Goal: Information Seeking & Learning: Learn about a topic

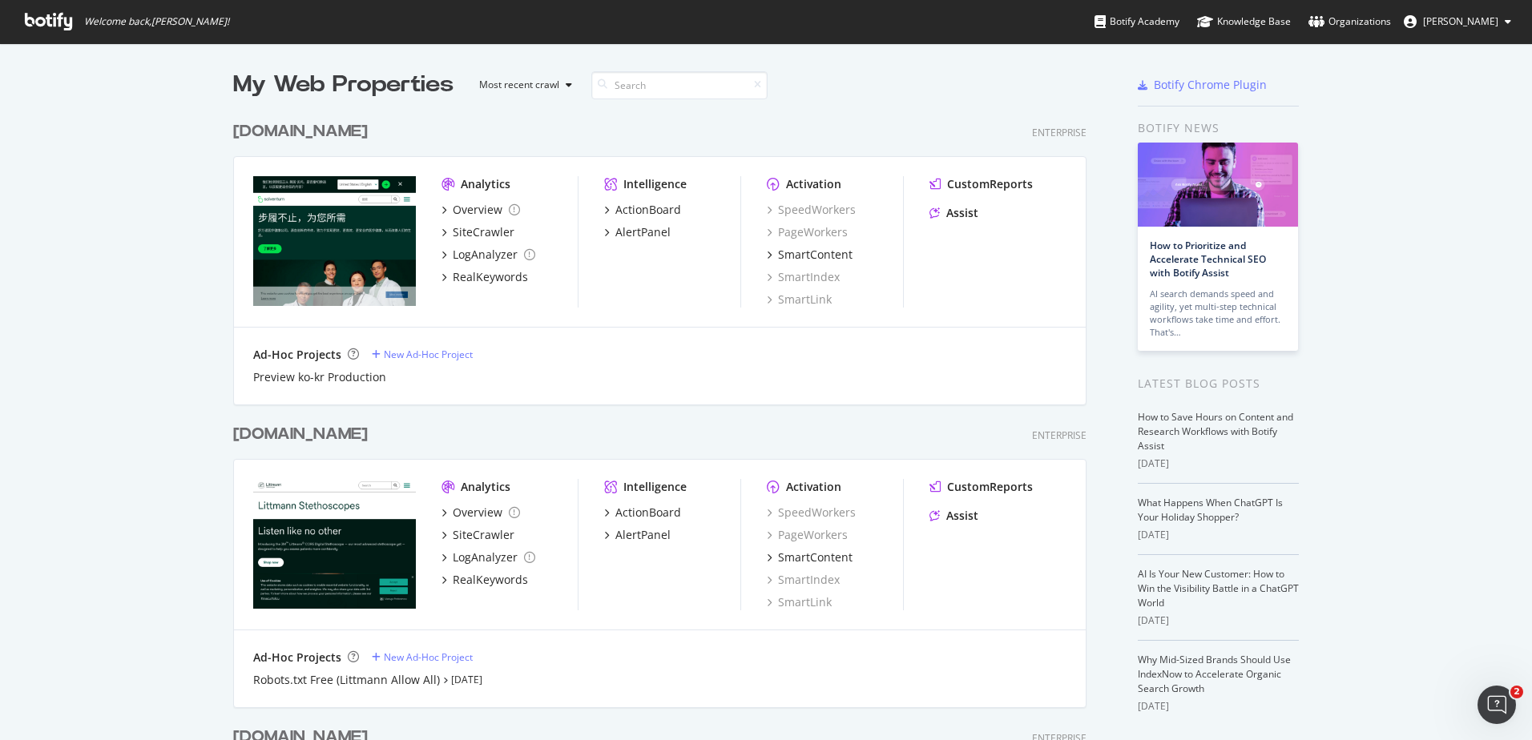
click at [320, 435] on div "[DOMAIN_NAME]" at bounding box center [300, 434] width 135 height 23
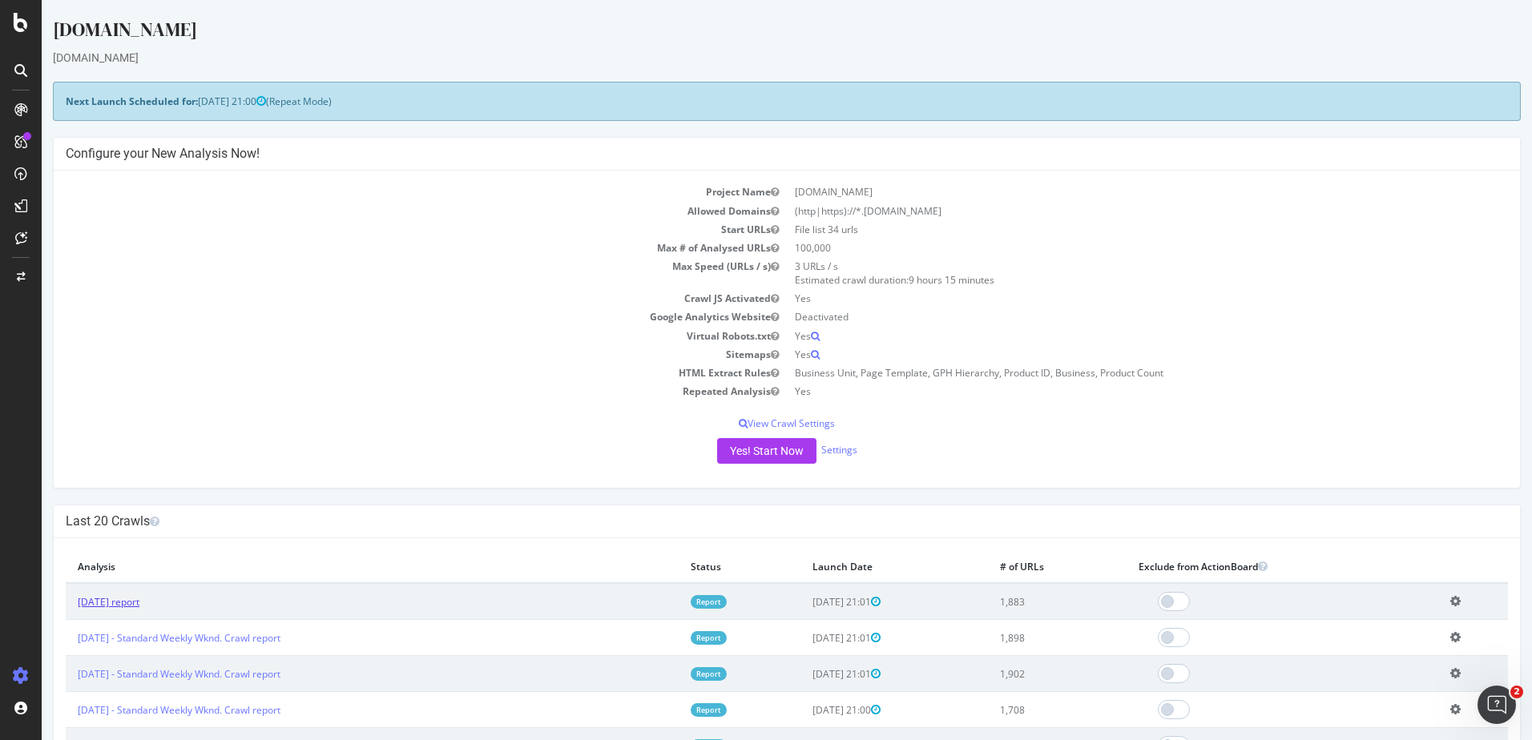
click at [139, 602] on link "[DATE] report" at bounding box center [109, 602] width 62 height 14
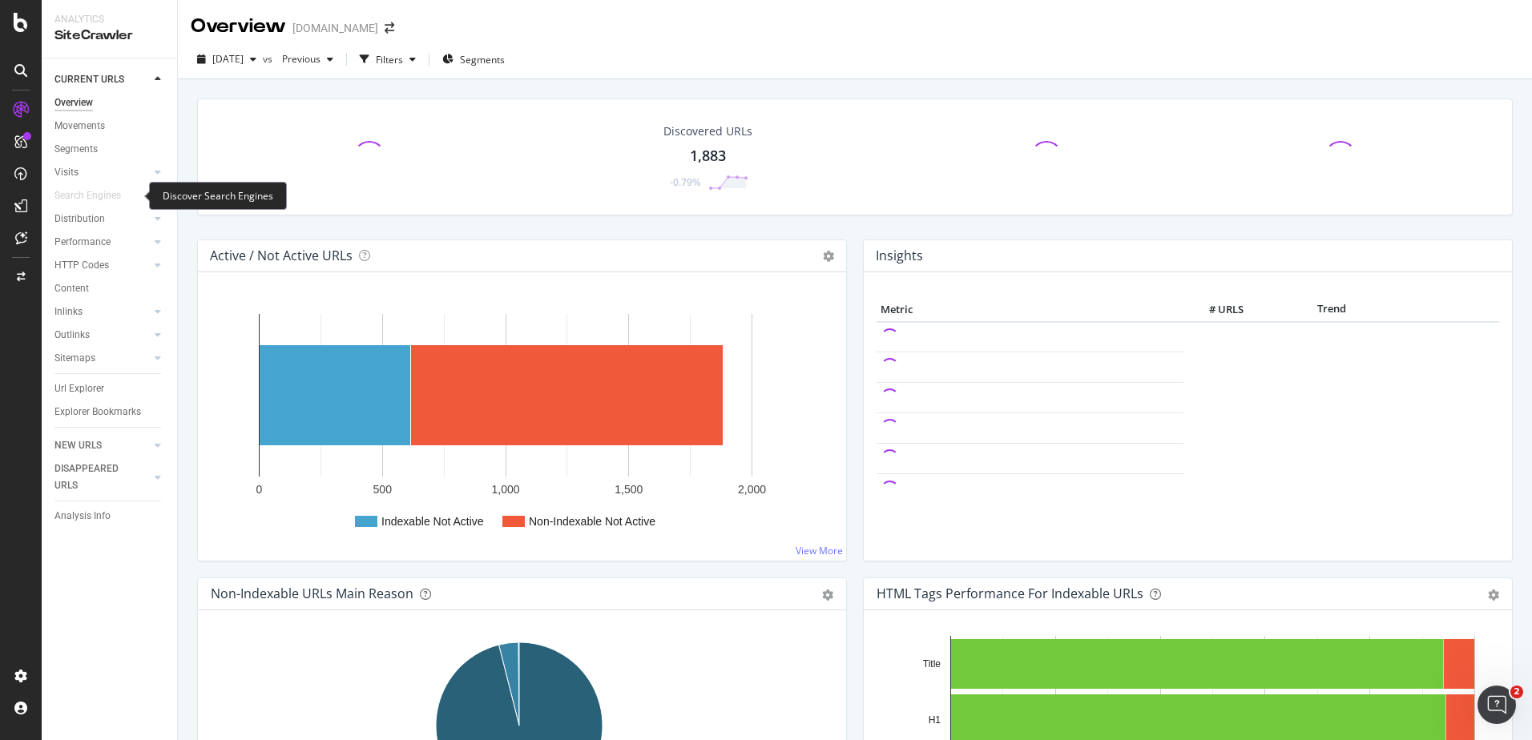
click at [0, 235] on html "Analytics SiteCrawler CURRENT URLS Overview Movements Segments Visits Analysis …" at bounding box center [766, 370] width 1532 height 740
click at [64, 327] on div "Outlinks" at bounding box center [71, 335] width 35 height 17
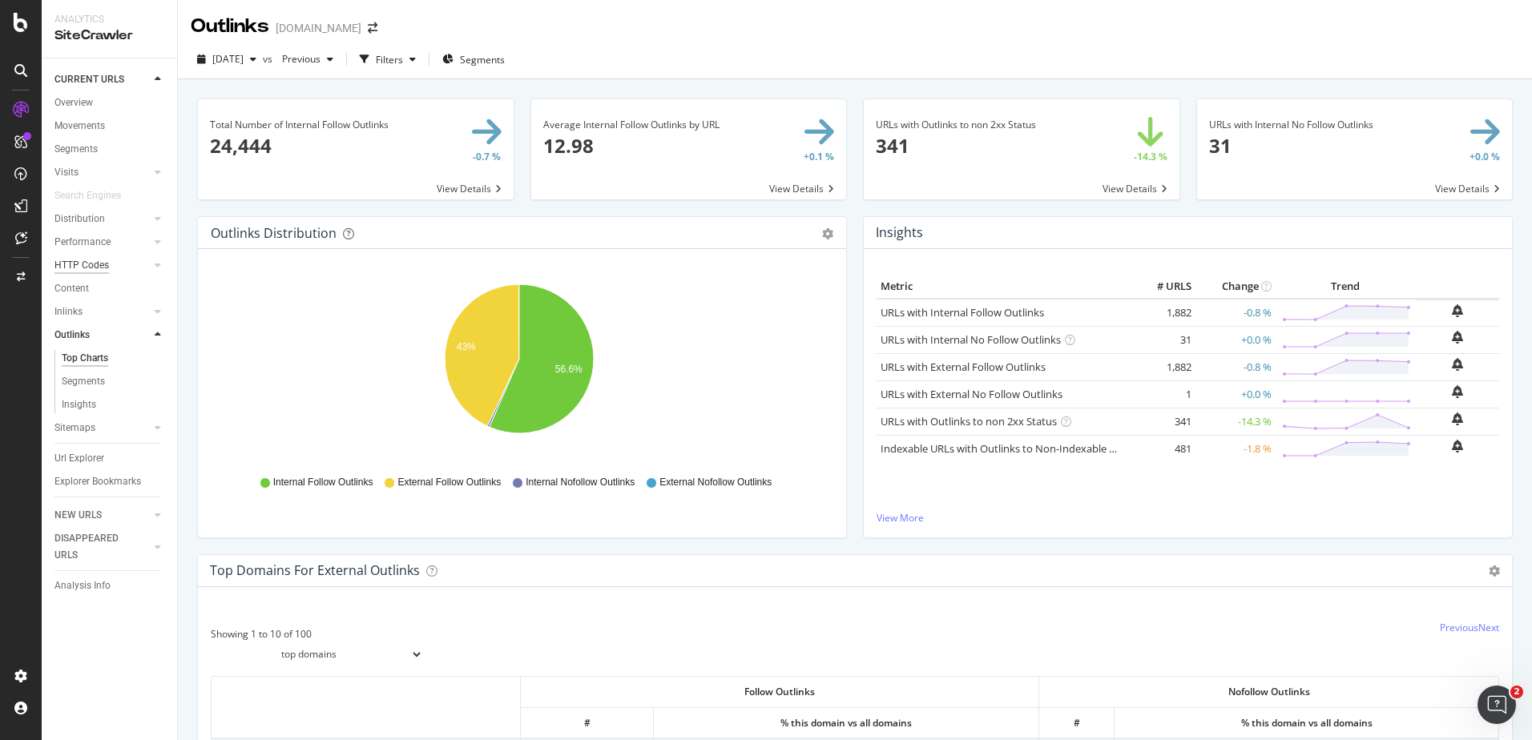
click at [86, 270] on div "HTTP Codes" at bounding box center [81, 265] width 54 height 17
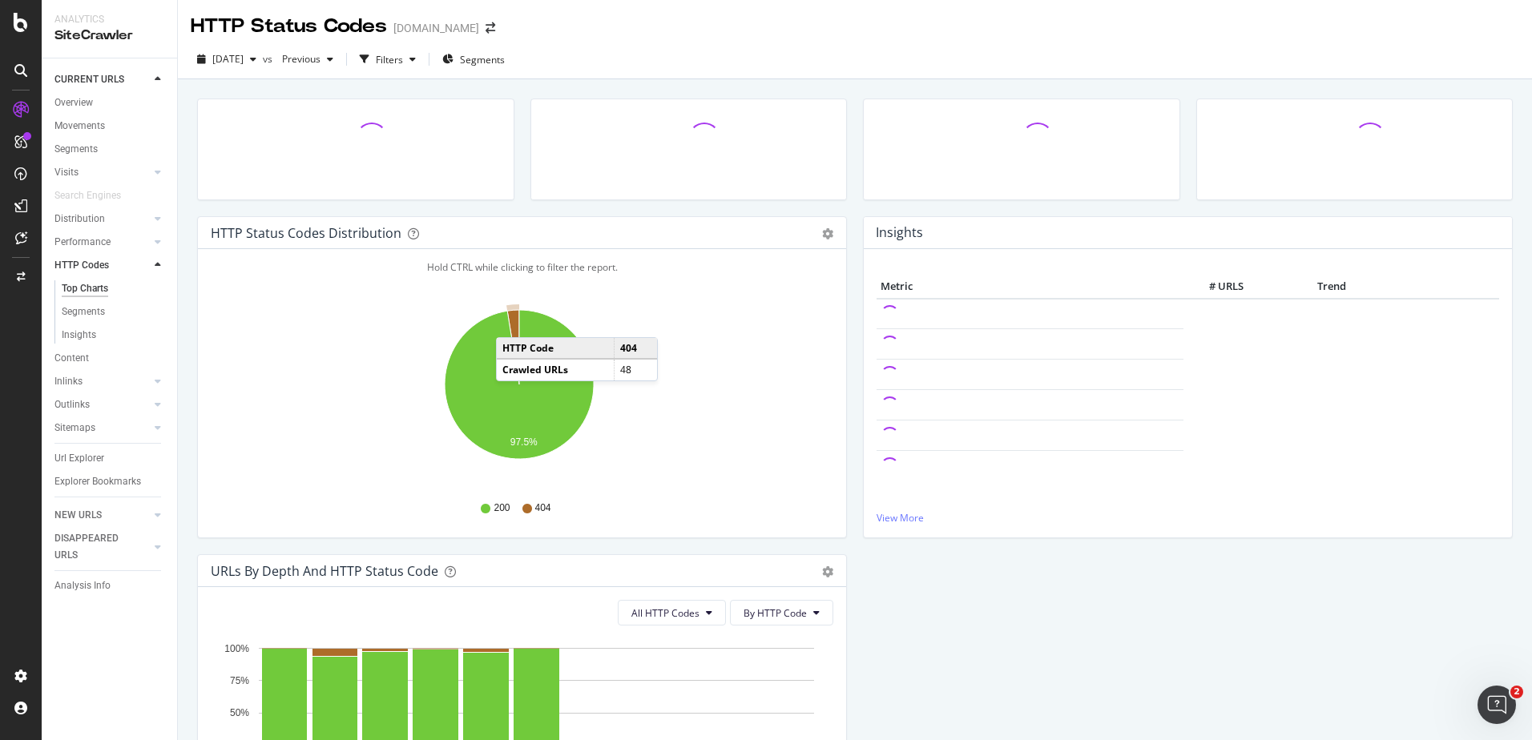
click at [512, 321] on icon "A chart." at bounding box center [513, 347] width 12 height 75
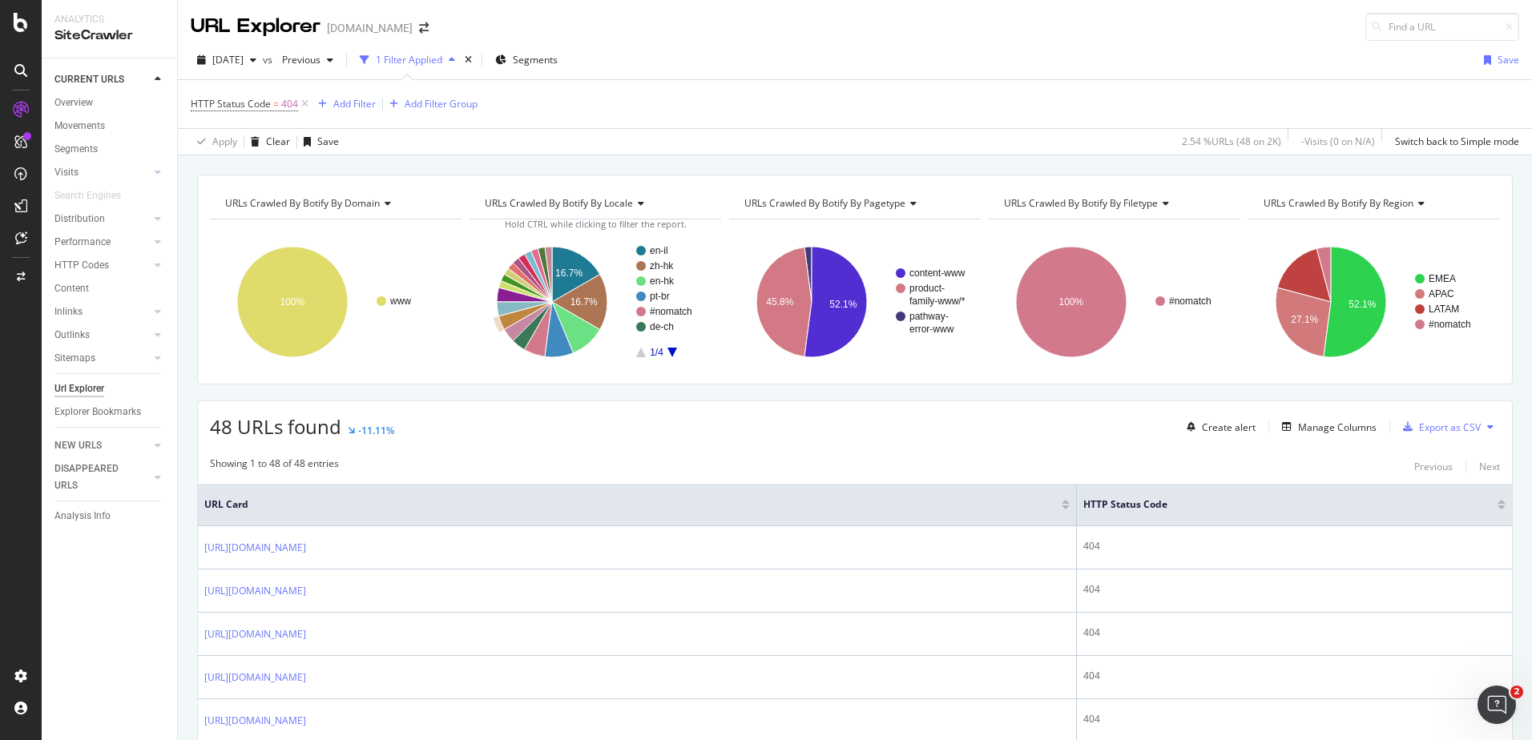
click at [512, 321] on icon "A chart." at bounding box center [525, 316] width 54 height 28
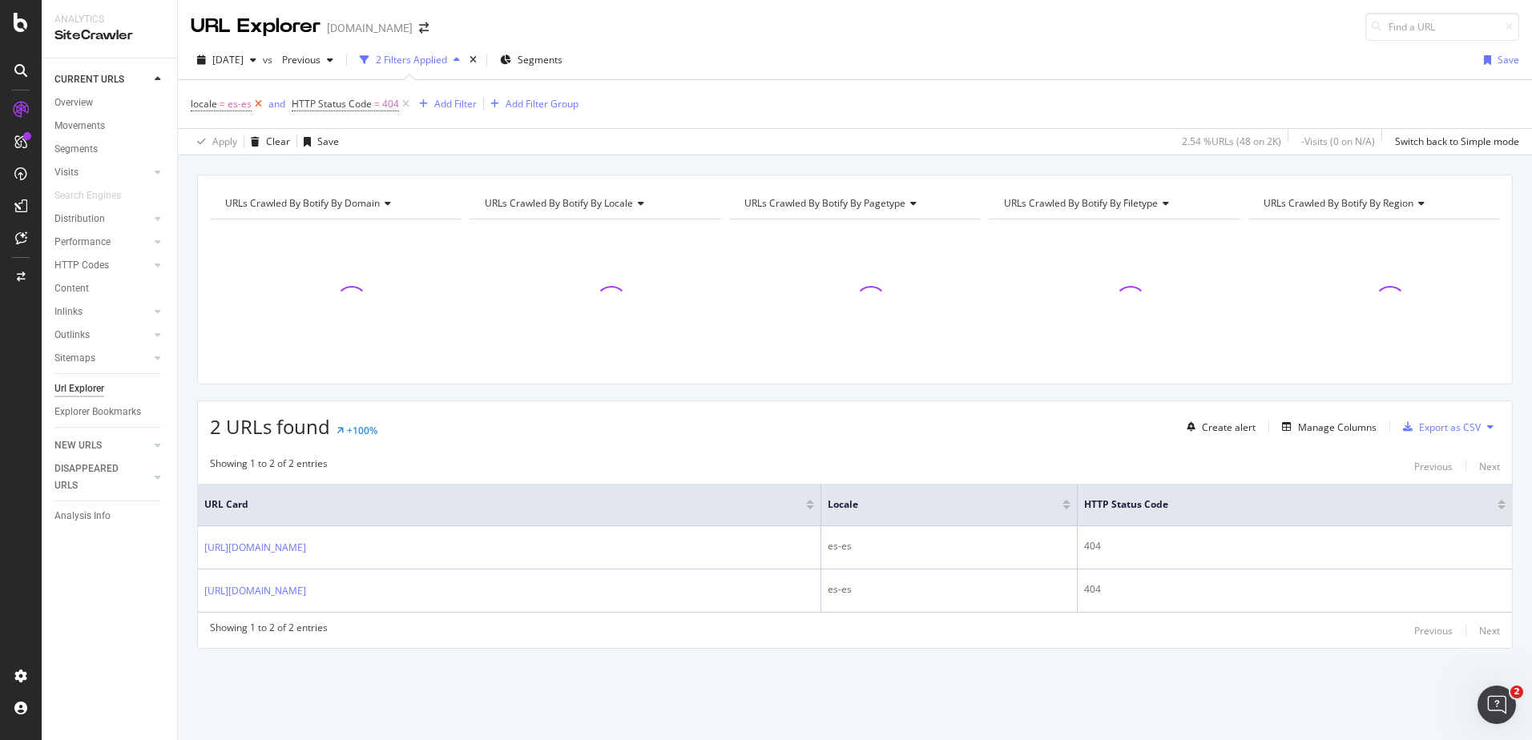
click at [255, 102] on icon at bounding box center [259, 104] width 14 height 16
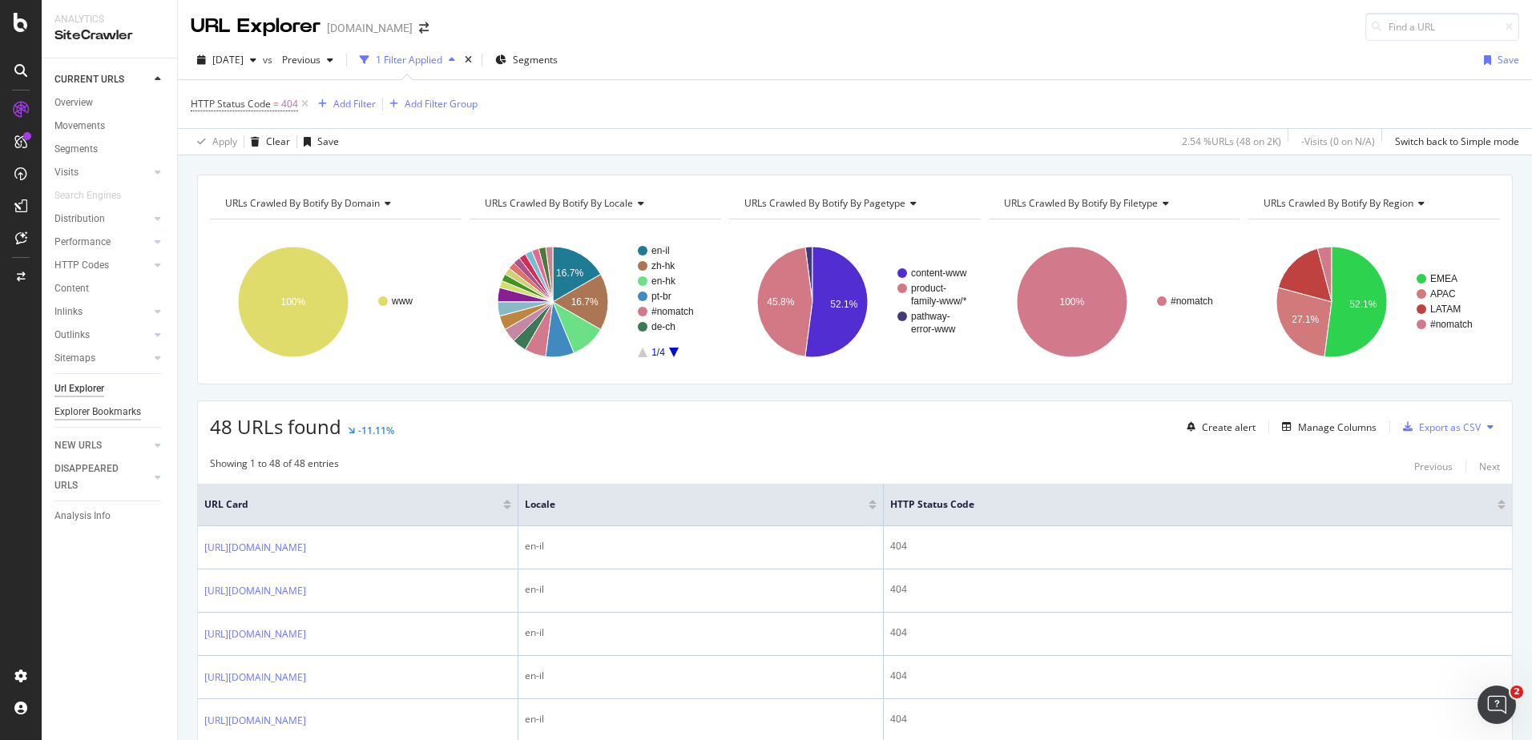
click at [82, 420] on div "Explorer Bookmarks" at bounding box center [97, 412] width 87 height 17
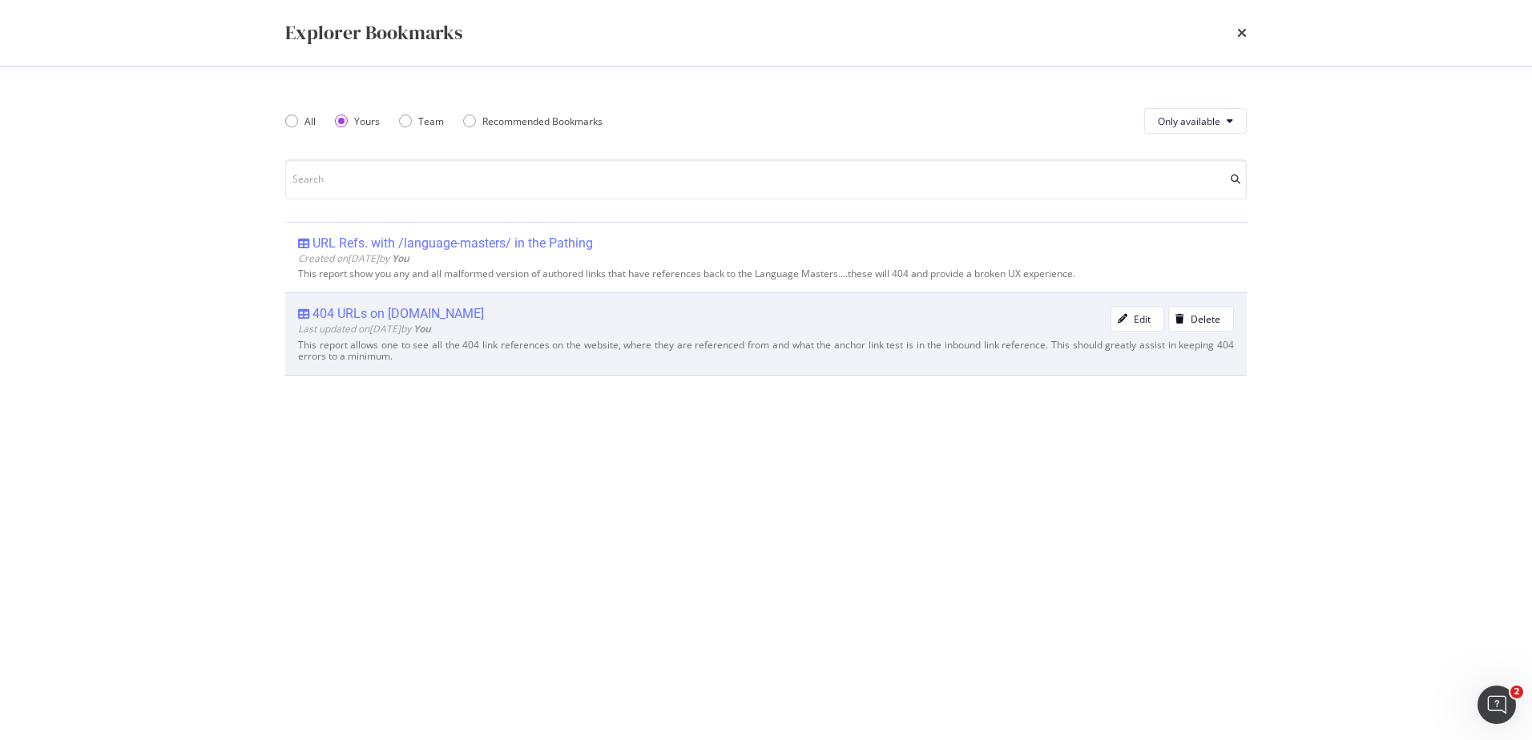
click at [409, 320] on div "404 URLs on [DOMAIN_NAME]" at bounding box center [397, 314] width 171 height 16
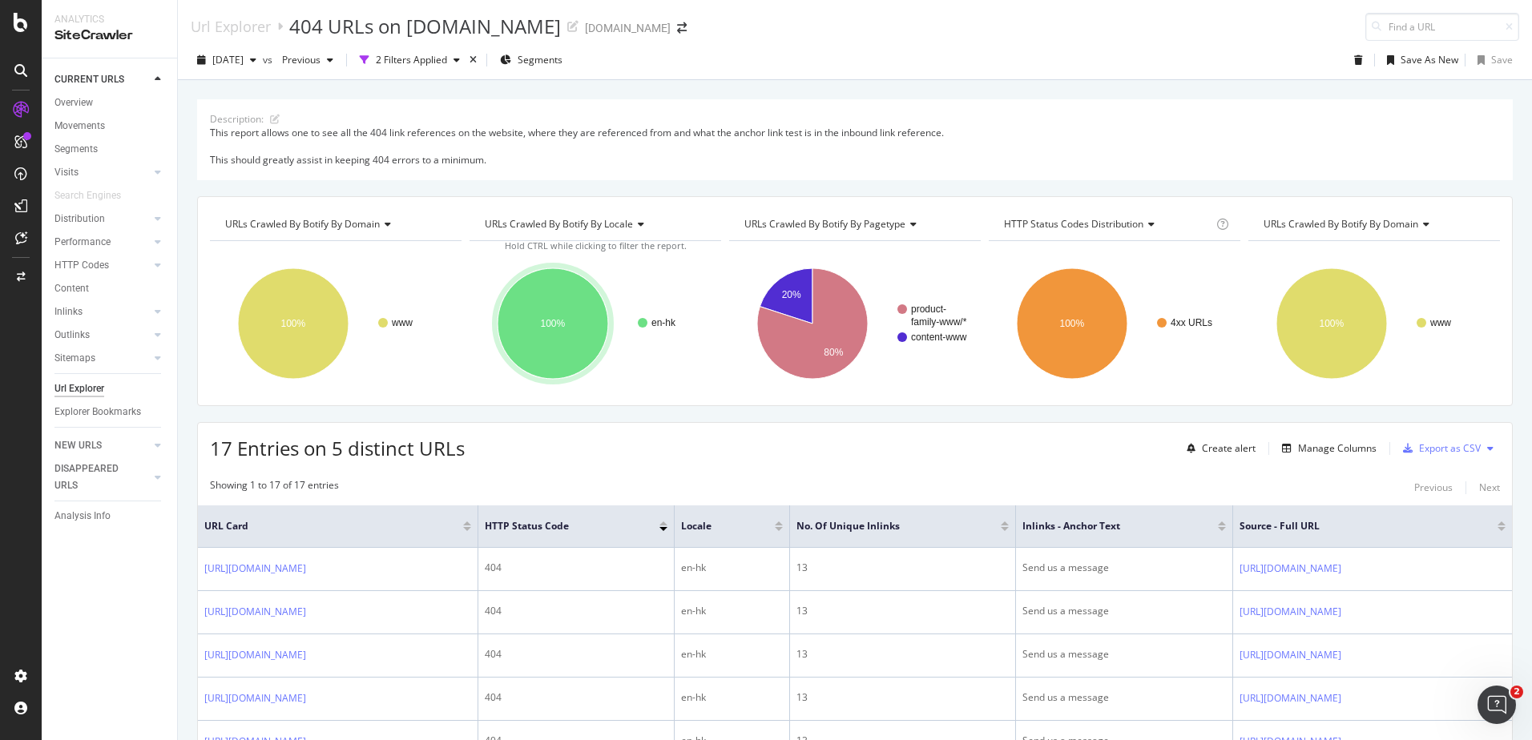
scroll to position [647, 0]
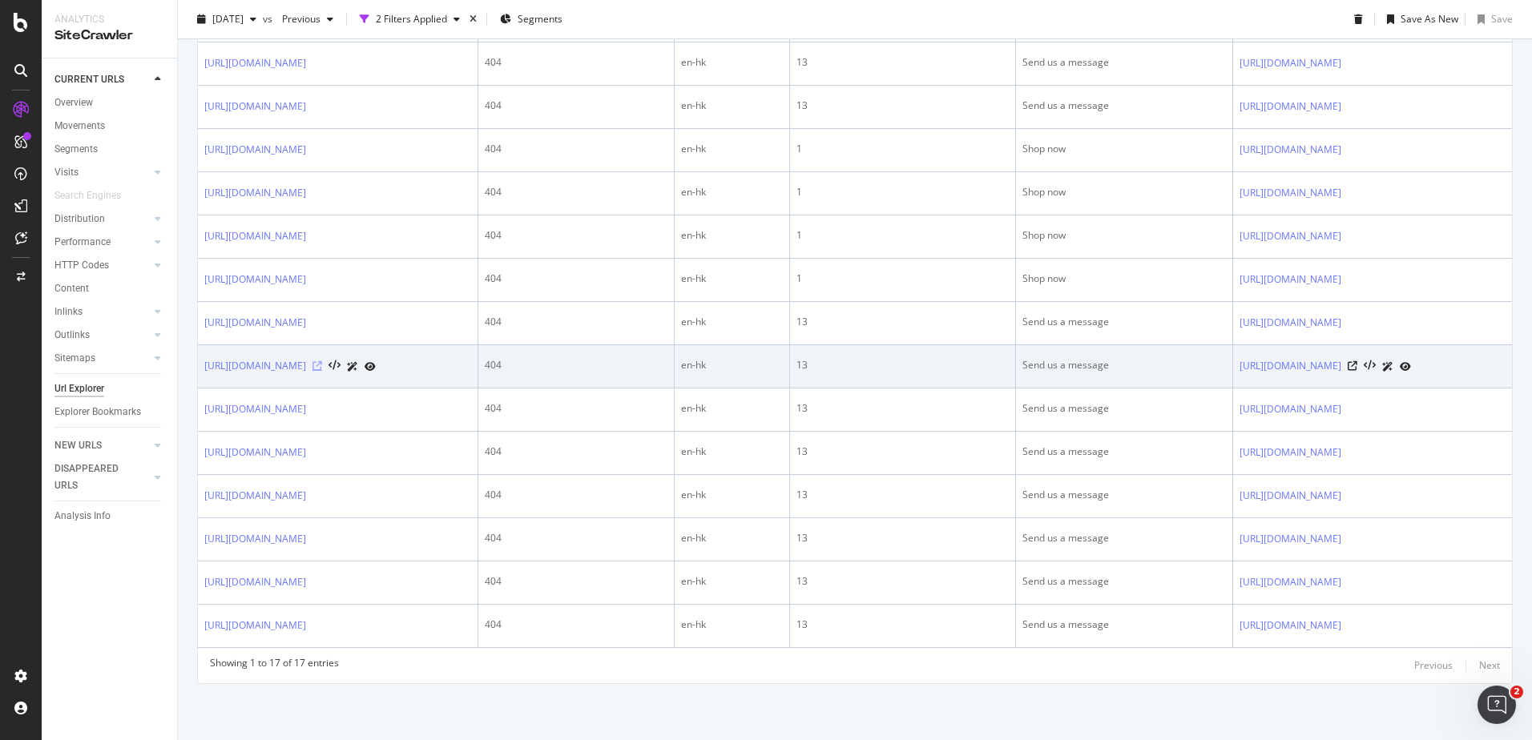
click at [322, 371] on icon at bounding box center [317, 366] width 10 height 10
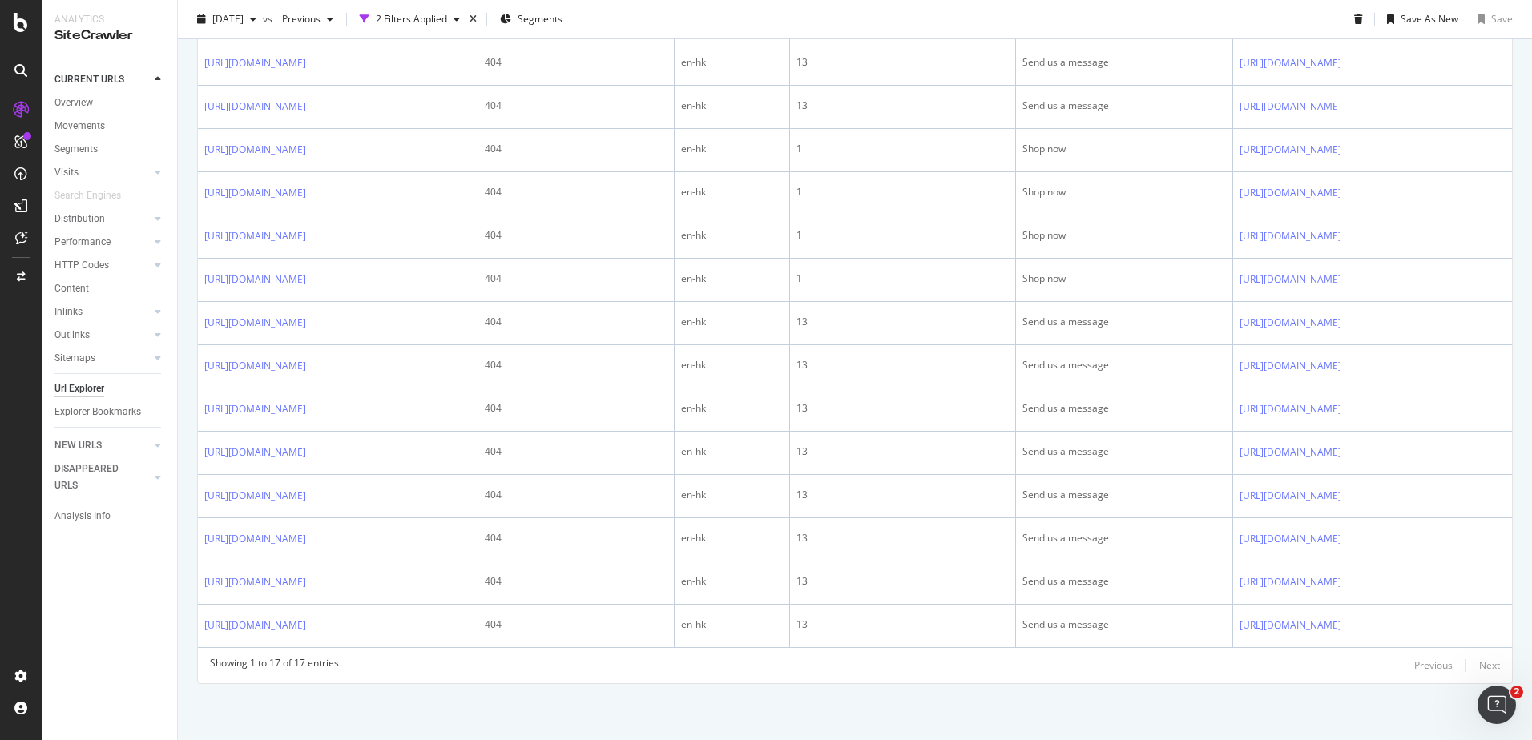
scroll to position [0, 0]
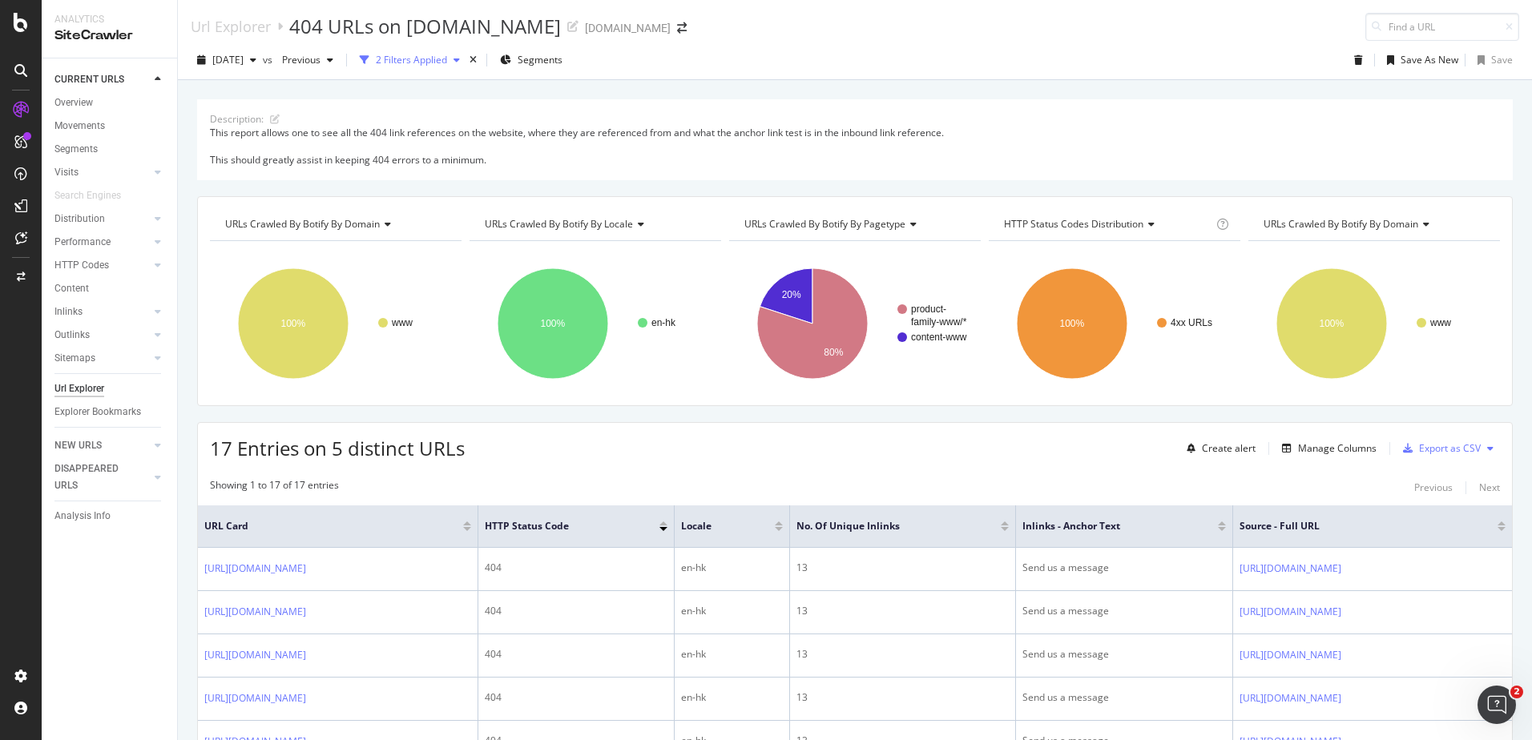
click at [466, 58] on div "button" at bounding box center [456, 60] width 19 height 10
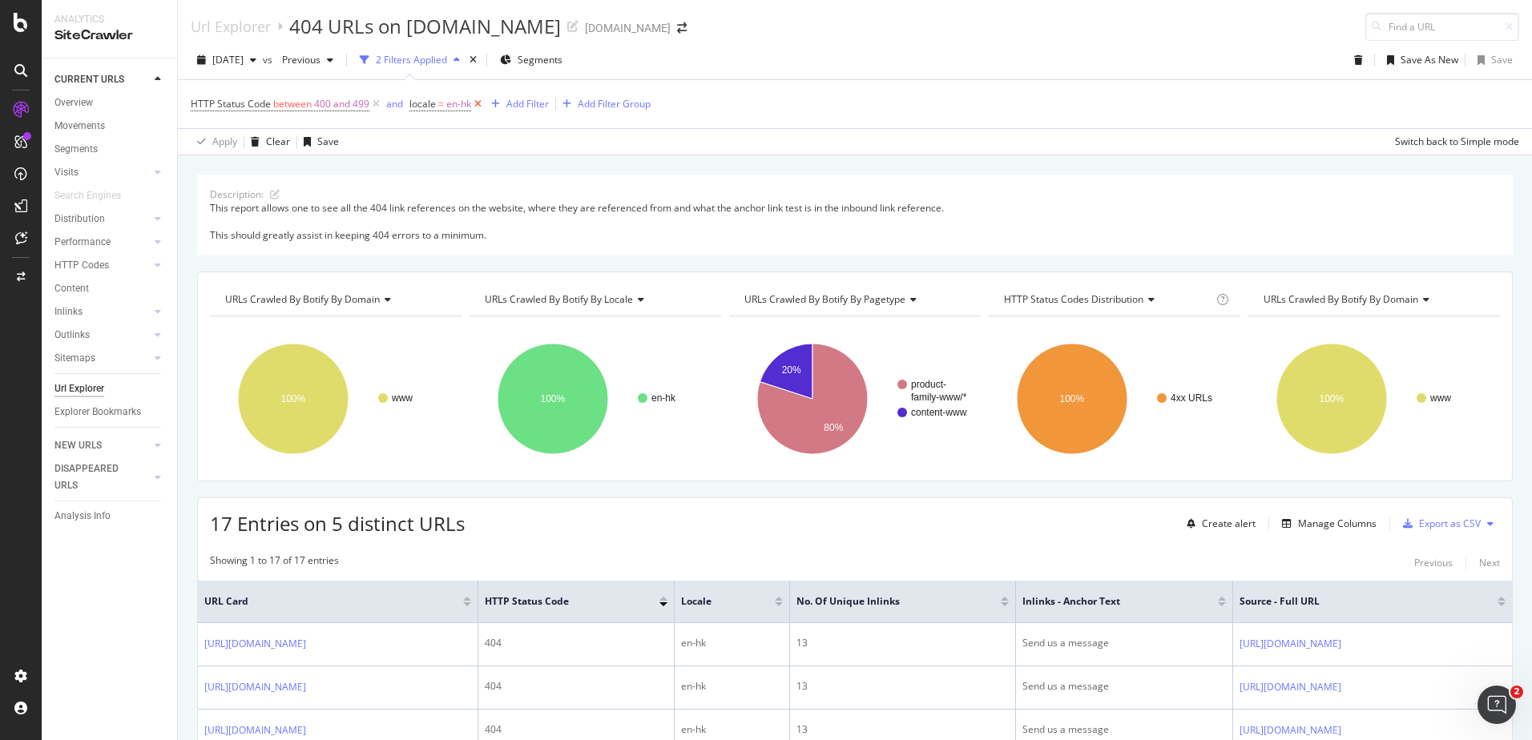
click at [478, 108] on icon at bounding box center [478, 104] width 14 height 16
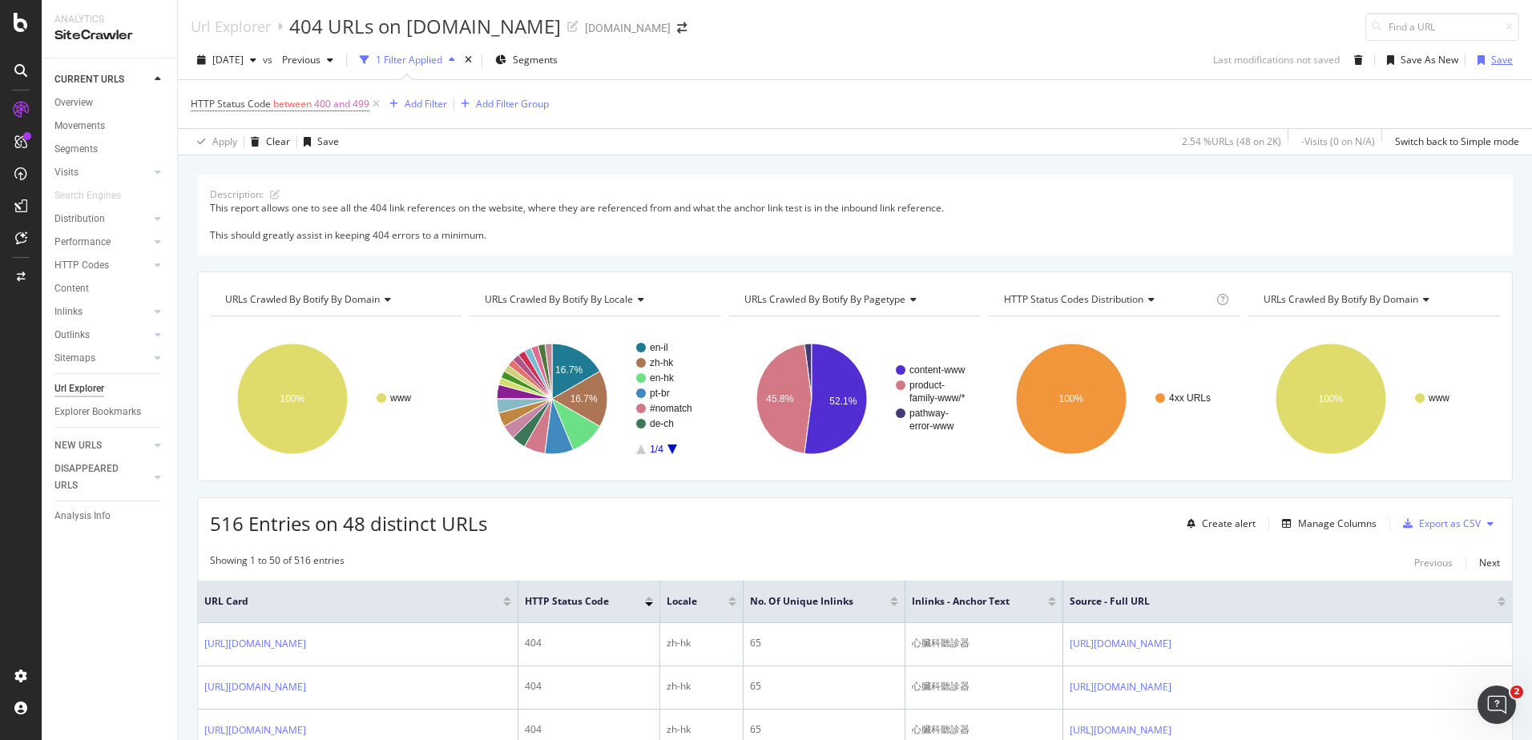
click at [1478, 60] on div "button" at bounding box center [1481, 60] width 20 height 10
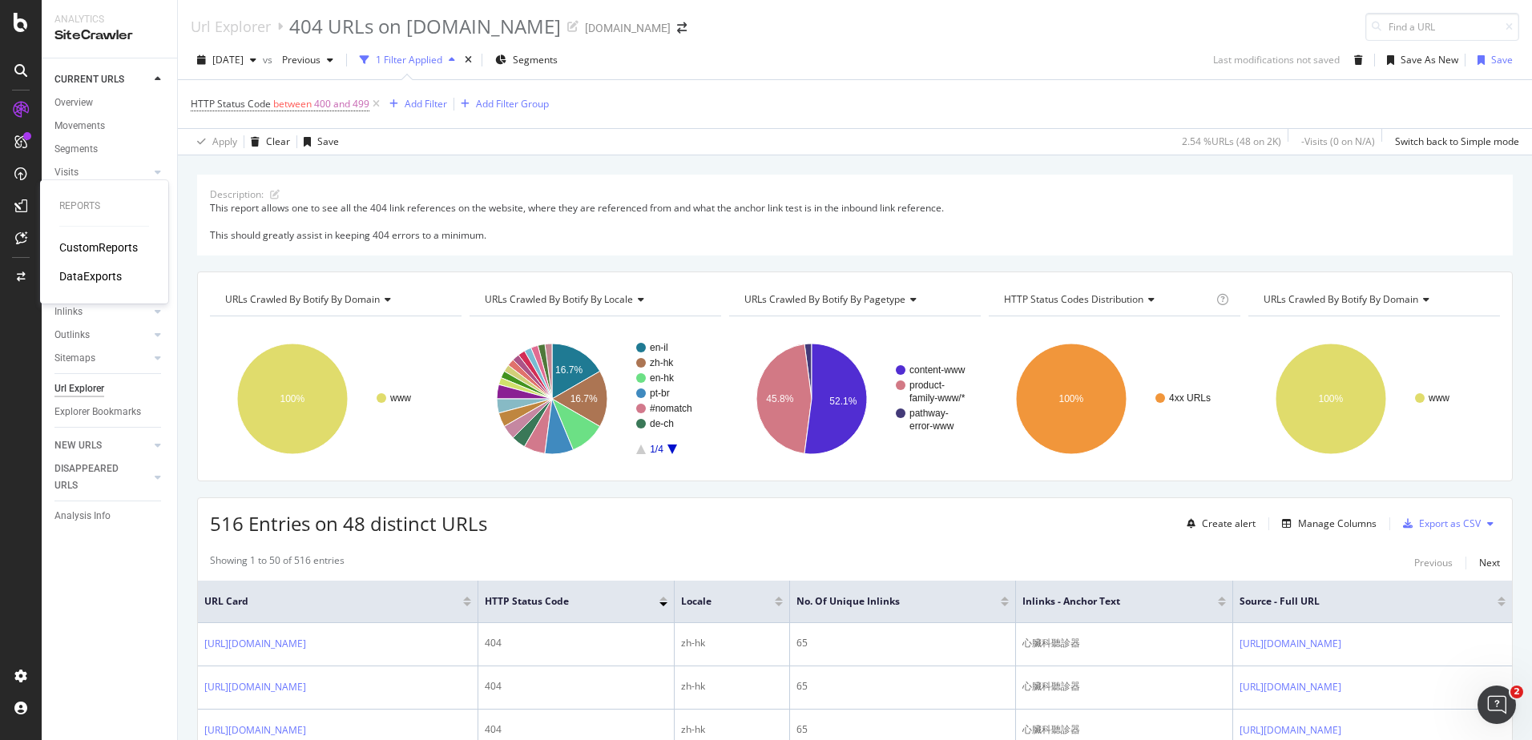
click at [98, 246] on div "CustomReports" at bounding box center [98, 248] width 79 height 16
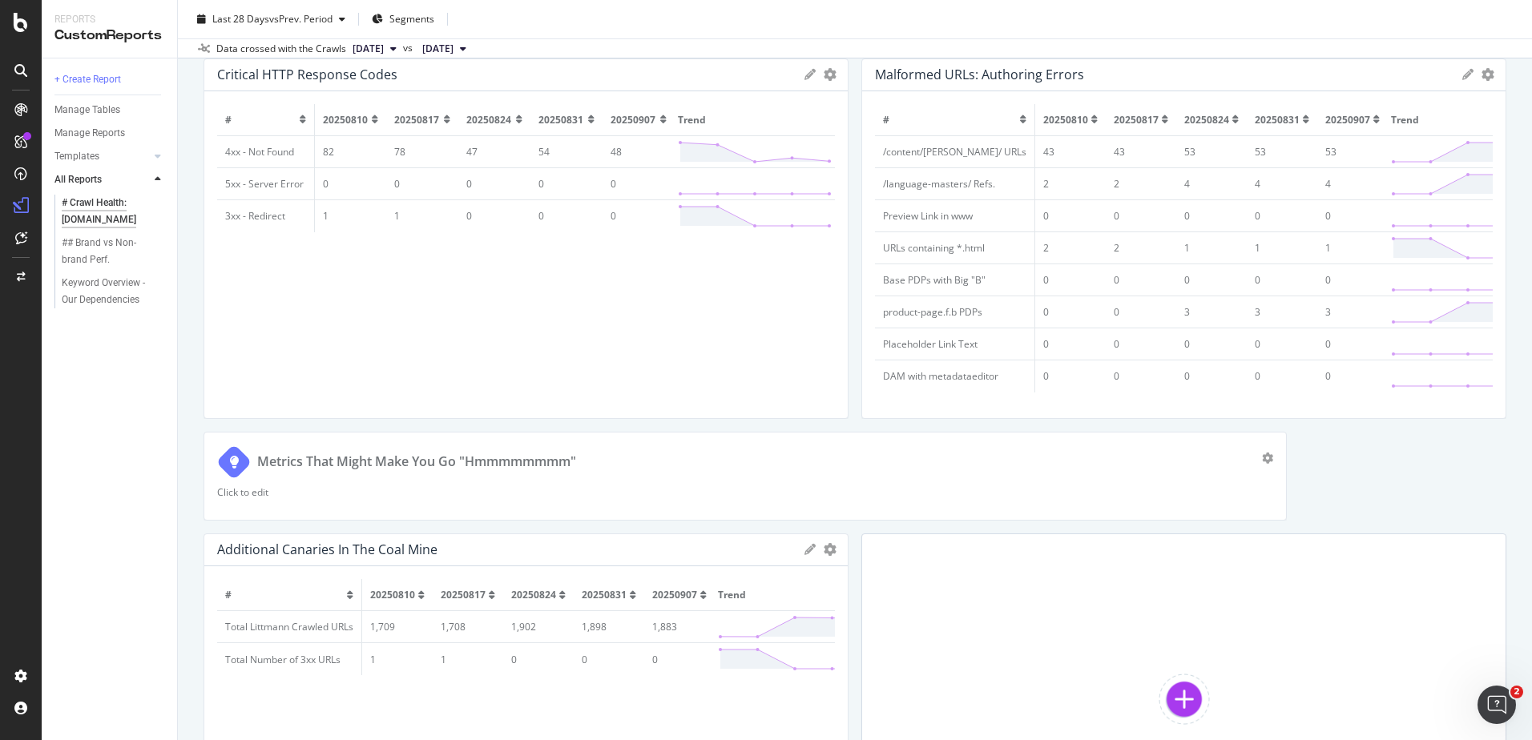
scroll to position [743, 0]
